Goal: Information Seeking & Learning: Learn about a topic

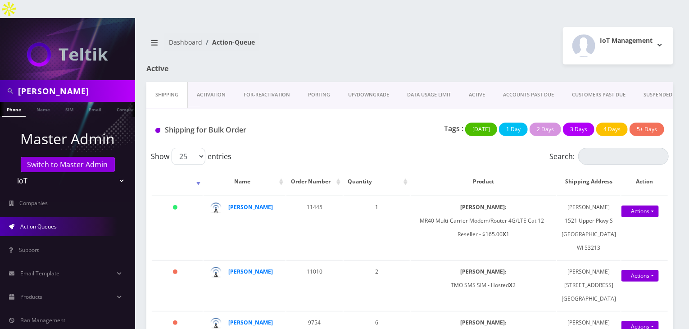
drag, startPoint x: 65, startPoint y: 74, endPoint x: 0, endPoint y: 71, distance: 64.9
click at [0, 80] on div "tommy" at bounding box center [67, 91] width 135 height 22
type input "atrigos"
click at [117, 102] on link "Company" at bounding box center [127, 109] width 30 height 15
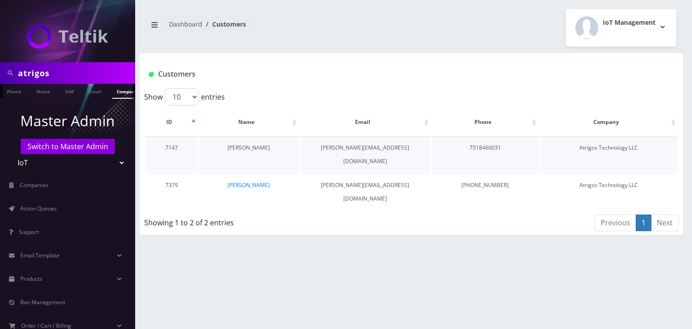
scroll to position [0, 5]
click at [259, 148] on link "[PERSON_NAME]" at bounding box center [248, 148] width 42 height 8
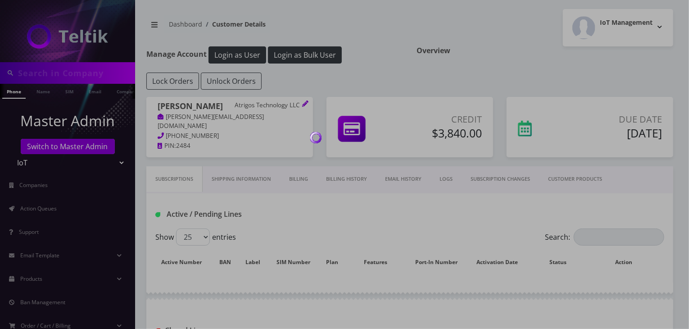
type input "atrigos"
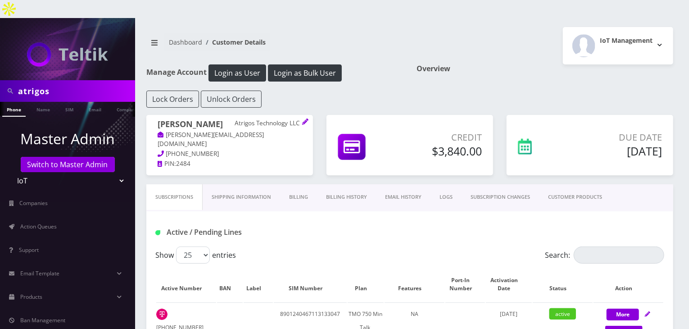
click at [580, 184] on link "CUSTOMER PRODUCTS" at bounding box center [575, 197] width 72 height 26
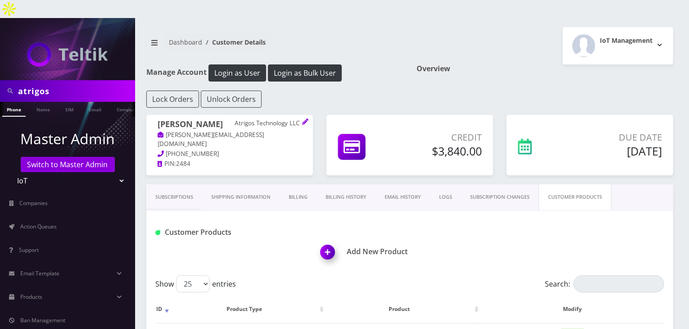
click at [306, 184] on link "Billing" at bounding box center [298, 197] width 37 height 26
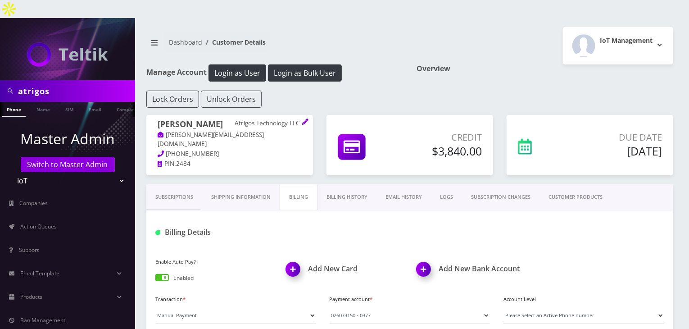
click at [353, 184] on link "Billing History" at bounding box center [346, 197] width 59 height 26
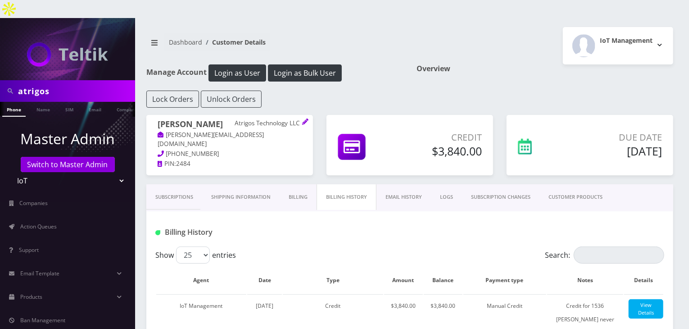
click at [553, 184] on link "CUSTOMER PRODUCTS" at bounding box center [575, 197] width 72 height 26
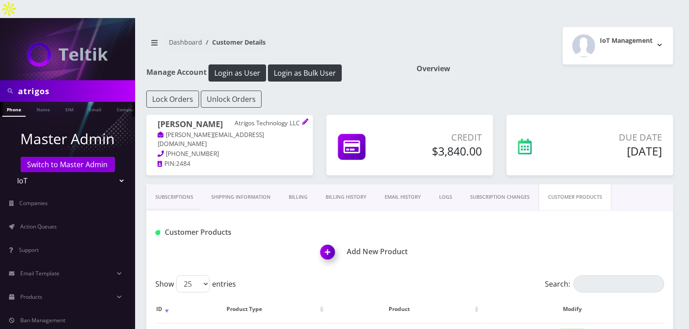
click at [461, 211] on div "Customer Products Add New Product" at bounding box center [409, 243] width 527 height 64
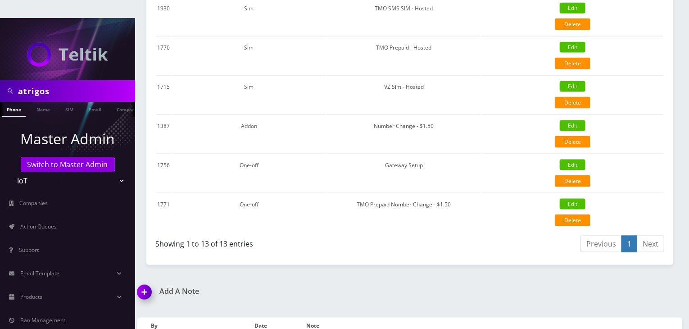
scroll to position [300, 0]
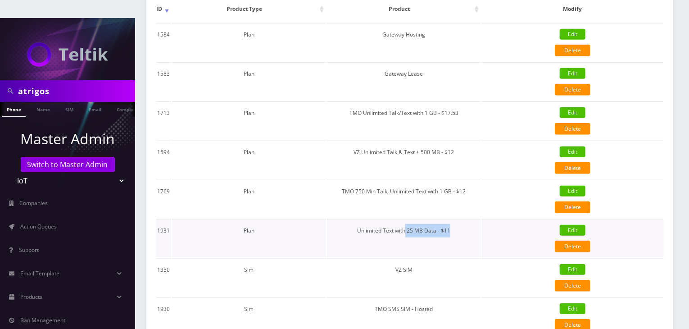
drag, startPoint x: 451, startPoint y: 211, endPoint x: 407, endPoint y: 214, distance: 44.2
click at [407, 219] on td "Unlimited Text with 25 MB Data - $11" at bounding box center [404, 238] width 154 height 38
click at [452, 219] on td "Unlimited Text with 25 MB Data - $11" at bounding box center [404, 238] width 154 height 38
drag, startPoint x: 457, startPoint y: 211, endPoint x: 407, endPoint y: 217, distance: 50.4
click at [407, 219] on td "Unlimited Text with 25 MB Data - $11" at bounding box center [404, 238] width 154 height 38
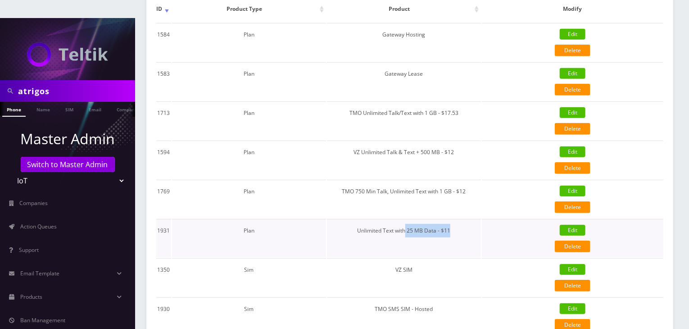
click at [467, 219] on td "Unlimited Text with 25 MB Data - $11" at bounding box center [404, 238] width 154 height 38
drag, startPoint x: 461, startPoint y: 209, endPoint x: 399, endPoint y: 213, distance: 61.8
click at [399, 219] on td "Unlimited Text with 25 MB Data - $11" at bounding box center [404, 238] width 154 height 38
click at [458, 219] on td "Unlimited Text with 25 MB Data - $11" at bounding box center [404, 238] width 154 height 38
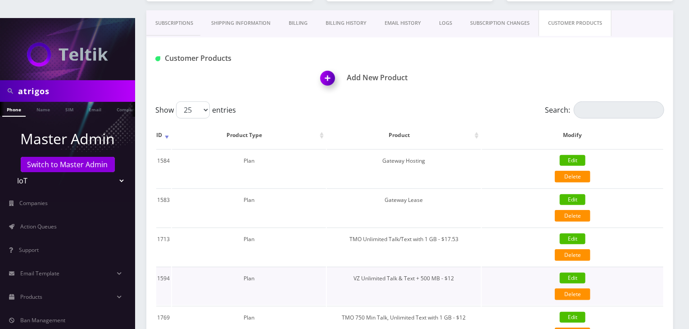
scroll to position [225, 0]
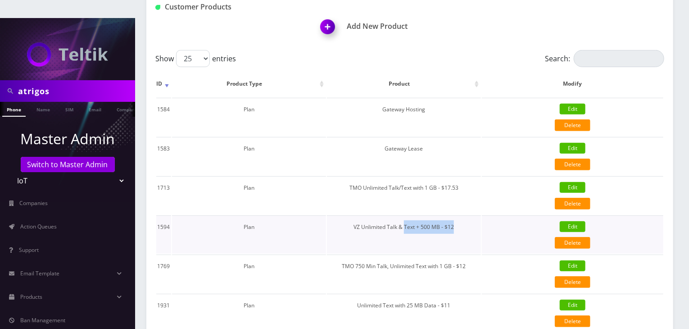
drag, startPoint x: 457, startPoint y: 206, endPoint x: 405, endPoint y: 214, distance: 52.8
click at [405, 215] on td "VZ Unlimited Talk & Text + 500 MB - $12" at bounding box center [404, 234] width 154 height 38
click at [407, 215] on td "VZ Unlimited Talk & Text + 500 MB - $12" at bounding box center [404, 234] width 154 height 38
drag, startPoint x: 458, startPoint y: 208, endPoint x: 404, endPoint y: 211, distance: 53.6
click at [404, 215] on td "VZ Unlimited Talk & Text + 500 MB - $12" at bounding box center [404, 234] width 154 height 38
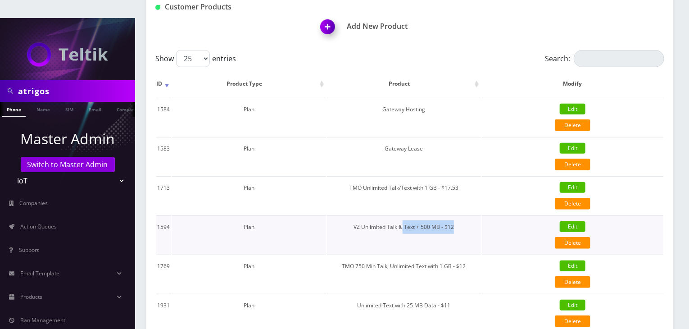
click at [455, 215] on td "VZ Unlimited Talk & Text + 500 MB - $12" at bounding box center [404, 234] width 154 height 38
drag, startPoint x: 455, startPoint y: 207, endPoint x: 405, endPoint y: 213, distance: 49.9
click at [405, 215] on td "VZ Unlimited Talk & Text + 500 MB - $12" at bounding box center [404, 234] width 154 height 38
click at [461, 215] on td "VZ Unlimited Talk & Text + 500 MB - $12" at bounding box center [404, 234] width 154 height 38
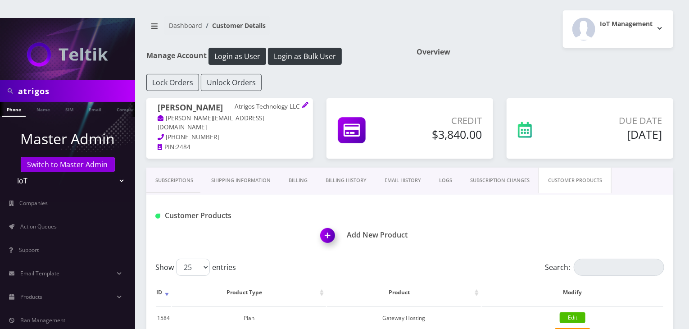
scroll to position [0, 0]
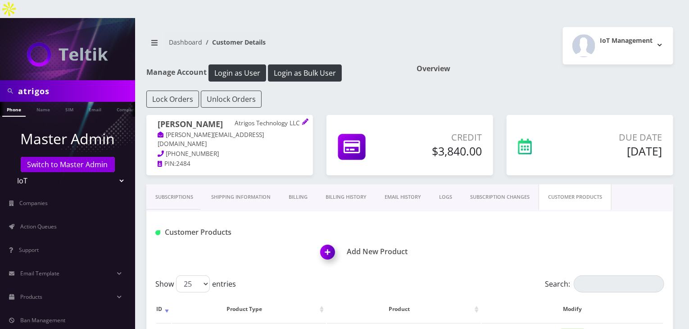
click at [172, 184] on link "Subscriptions" at bounding box center [174, 197] width 56 height 26
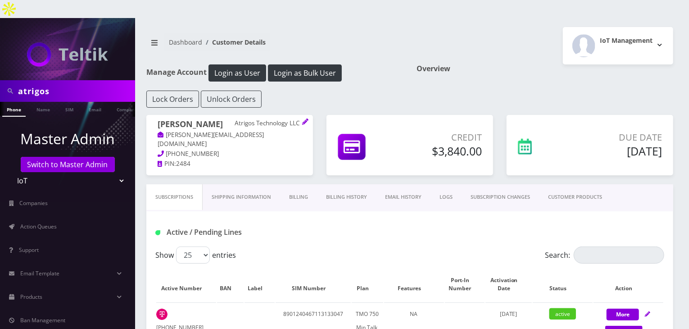
click at [569, 184] on link "CUSTOMER PRODUCTS" at bounding box center [575, 197] width 72 height 26
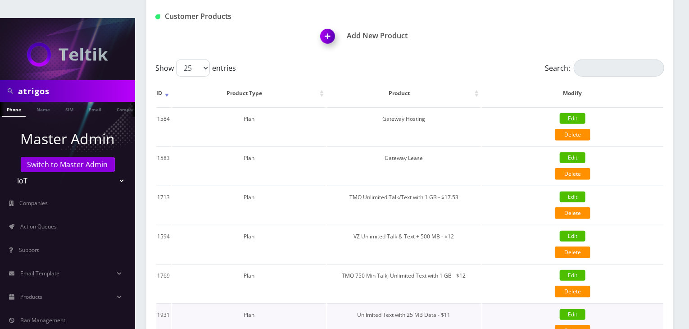
scroll to position [150, 0]
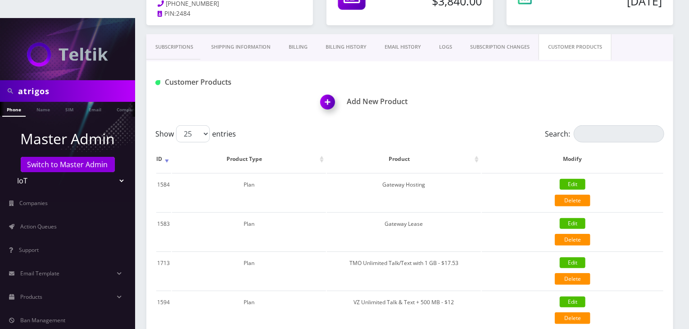
click at [183, 34] on link "Subscriptions" at bounding box center [174, 47] width 56 height 26
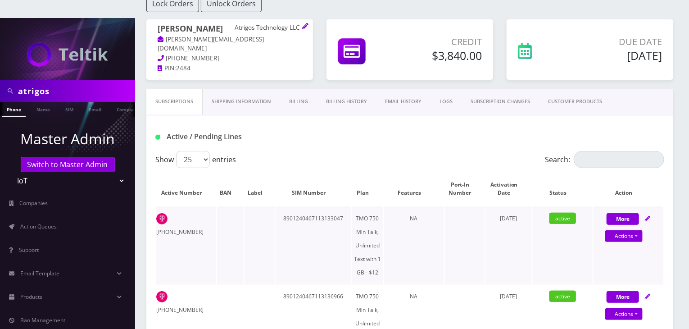
scroll to position [75, 0]
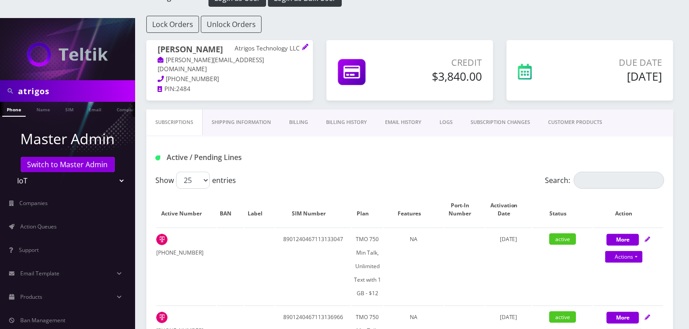
click at [575, 109] on link "CUSTOMER PRODUCTS" at bounding box center [575, 122] width 72 height 26
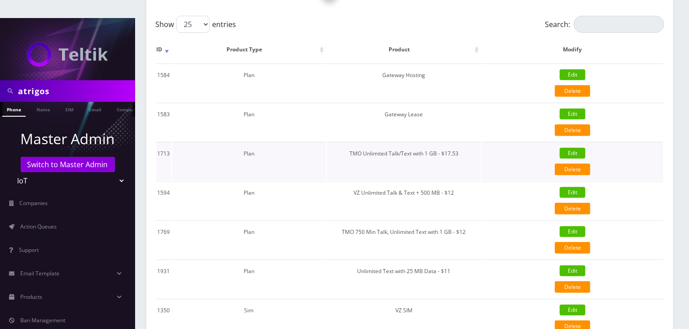
scroll to position [375, 0]
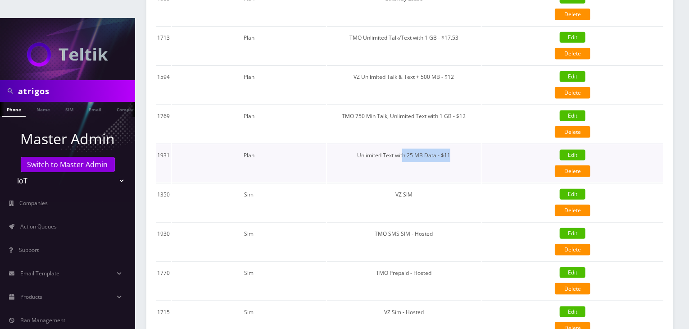
drag, startPoint x: 456, startPoint y: 139, endPoint x: 405, endPoint y: 141, distance: 50.9
click at [405, 144] on td "Unlimited Text with 25 MB Data - $11" at bounding box center [404, 163] width 154 height 38
click at [424, 183] on td "VZ SIM" at bounding box center [404, 202] width 154 height 38
drag, startPoint x: 420, startPoint y: 173, endPoint x: 405, endPoint y: 174, distance: 14.9
click at [405, 183] on td "VZ SIM" at bounding box center [404, 202] width 154 height 38
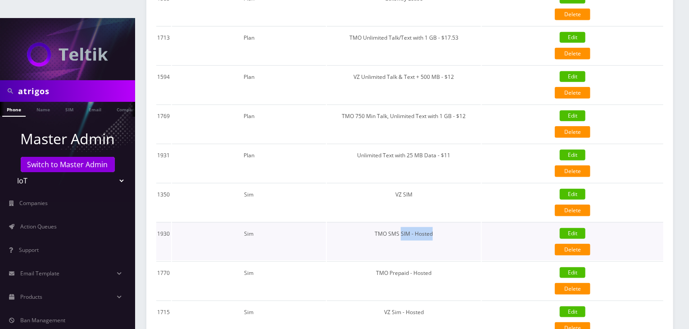
drag, startPoint x: 448, startPoint y: 209, endPoint x: 403, endPoint y: 218, distance: 45.4
click at [403, 222] on td "TMO SMS SIM - Hosted" at bounding box center [404, 241] width 154 height 38
click at [454, 224] on td "TMO SMS SIM - Hosted" at bounding box center [404, 241] width 154 height 38
drag, startPoint x: 440, startPoint y: 251, endPoint x: 409, endPoint y: 262, distance: 32.9
click at [409, 262] on td "TMO Prepaid - Hosted" at bounding box center [404, 280] width 154 height 38
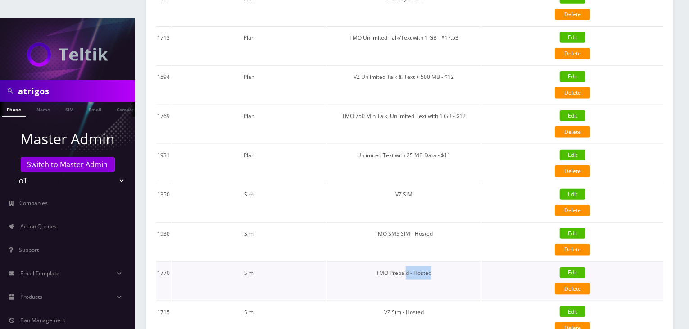
click at [479, 267] on td "TMO Prepaid - Hosted" at bounding box center [404, 280] width 154 height 38
drag, startPoint x: 441, startPoint y: 251, endPoint x: 407, endPoint y: 254, distance: 34.4
click at [407, 261] on td "TMO Prepaid - Hosted" at bounding box center [404, 280] width 154 height 38
click at [432, 261] on td "TMO Prepaid - Hosted" at bounding box center [404, 280] width 154 height 38
drag, startPoint x: 435, startPoint y: 253, endPoint x: 409, endPoint y: 258, distance: 27.0
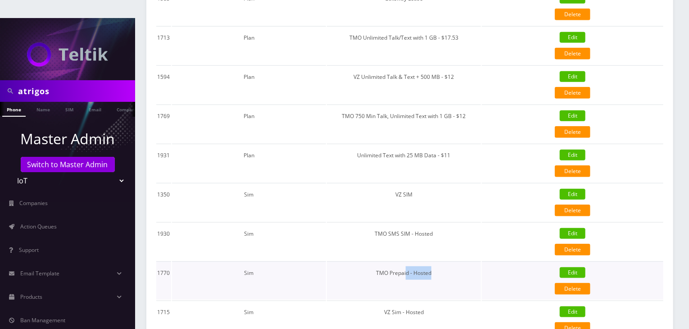
click at [409, 261] on td "TMO Prepaid - Hosted" at bounding box center [404, 280] width 154 height 38
drag, startPoint x: 433, startPoint y: 213, endPoint x: 402, endPoint y: 218, distance: 31.5
click at [402, 222] on td "TMO SMS SIM - Hosted" at bounding box center [404, 241] width 154 height 38
click at [451, 224] on td "TMO SMS SIM - Hosted" at bounding box center [404, 241] width 154 height 38
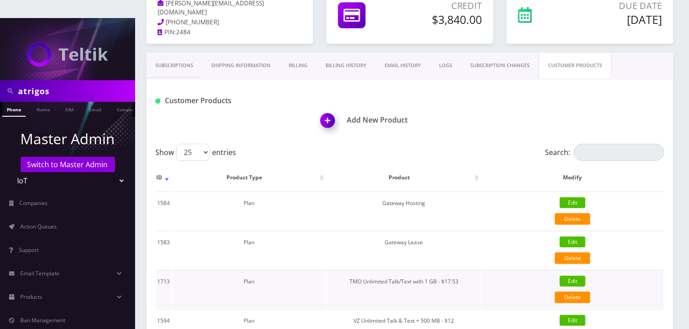
scroll to position [150, 0]
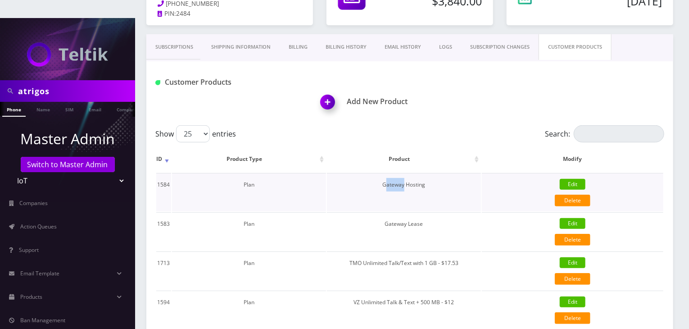
drag, startPoint x: 386, startPoint y: 168, endPoint x: 406, endPoint y: 163, distance: 20.5
click at [406, 173] on td "Gateway Hosting" at bounding box center [404, 192] width 154 height 38
click at [384, 173] on td "Gateway Hosting" at bounding box center [404, 192] width 154 height 38
drag, startPoint x: 384, startPoint y: 163, endPoint x: 405, endPoint y: 164, distance: 21.7
click at [405, 173] on td "Gateway Hosting" at bounding box center [404, 192] width 154 height 38
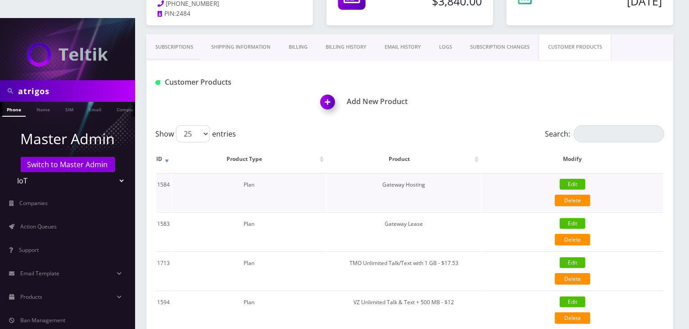
click at [411, 173] on td "Gateway Hosting" at bounding box center [404, 192] width 154 height 38
drag, startPoint x: 407, startPoint y: 164, endPoint x: 428, endPoint y: 164, distance: 20.3
click at [428, 173] on td "Gateway Hosting" at bounding box center [404, 192] width 154 height 38
drag, startPoint x: 428, startPoint y: 206, endPoint x: 410, endPoint y: 206, distance: 17.6
click at [410, 212] on td "Gateway Lease" at bounding box center [404, 231] width 154 height 38
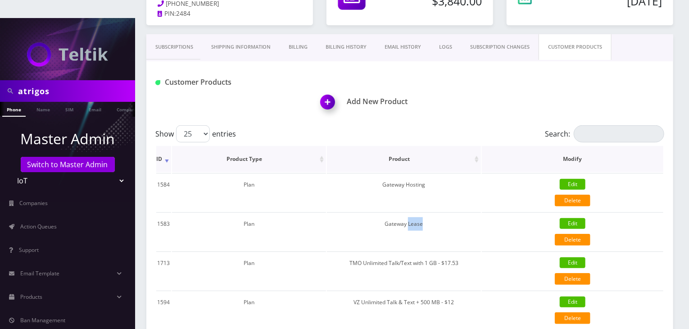
click at [441, 146] on th "Product" at bounding box center [404, 159] width 154 height 26
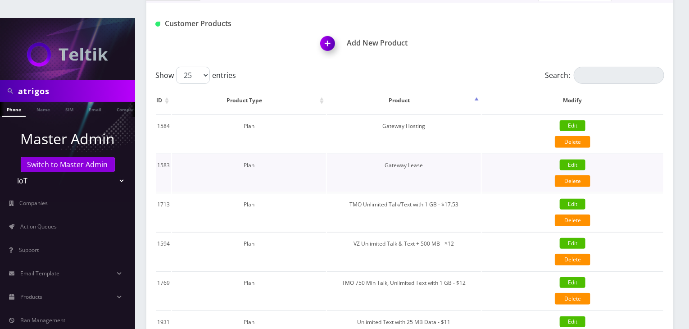
scroll to position [225, 0]
